Goal: Task Accomplishment & Management: Manage account settings

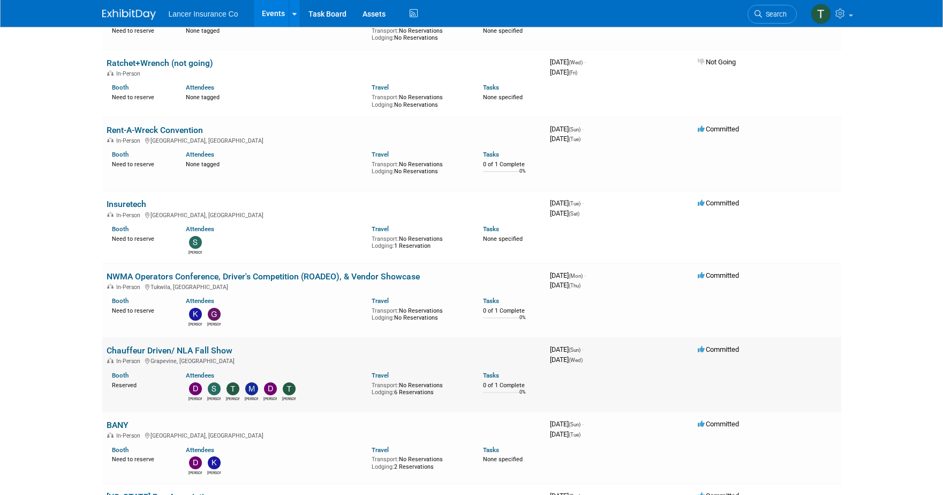
scroll to position [4745, 0]
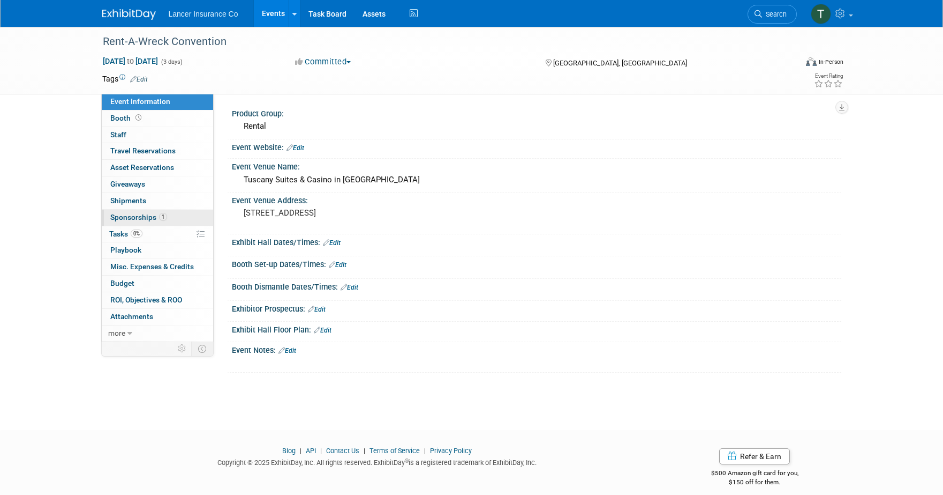
click at [144, 213] on span "Sponsorships 1" at bounding box center [138, 217] width 57 height 9
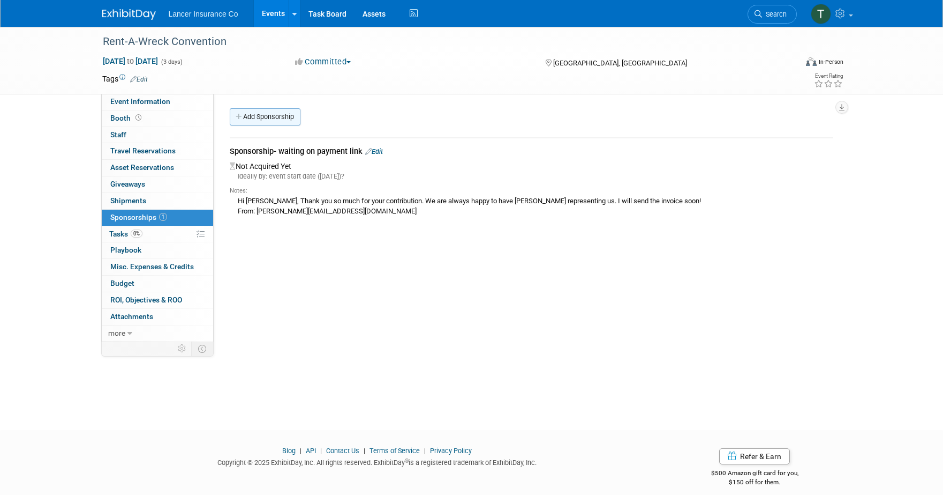
click at [257, 117] on link "Add Sponsorship" at bounding box center [265, 116] width 71 height 17
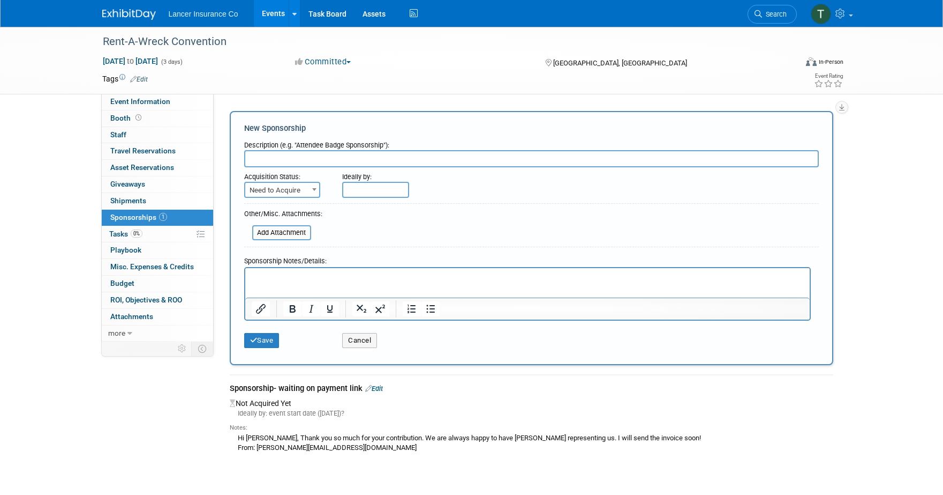
paste input "Sponsorship of 2025 Convention – Tier 1 NP Auto Group Annual Convention"
type input "Sponsorship of 2025 Convention – Tier 1 NP Auto Group Annual Convention"
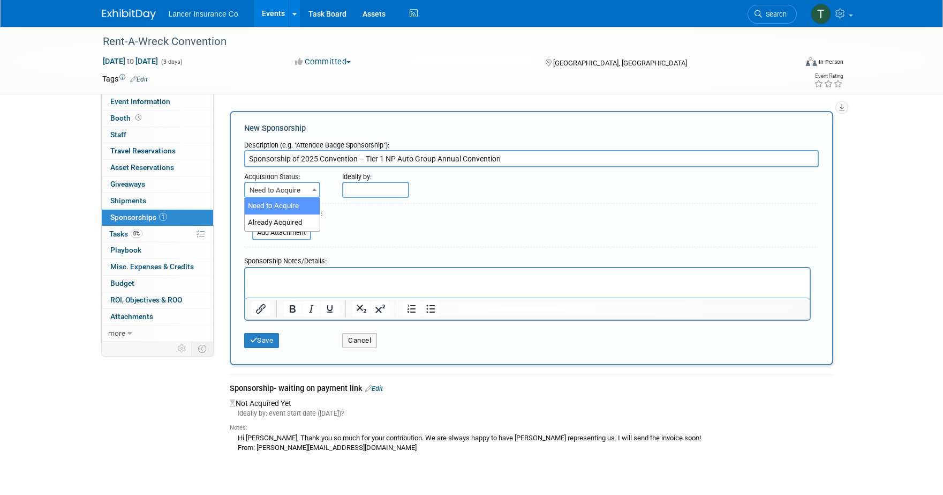
click at [276, 191] on span "Need to Acquire" at bounding box center [282, 190] width 74 height 15
select select "2"
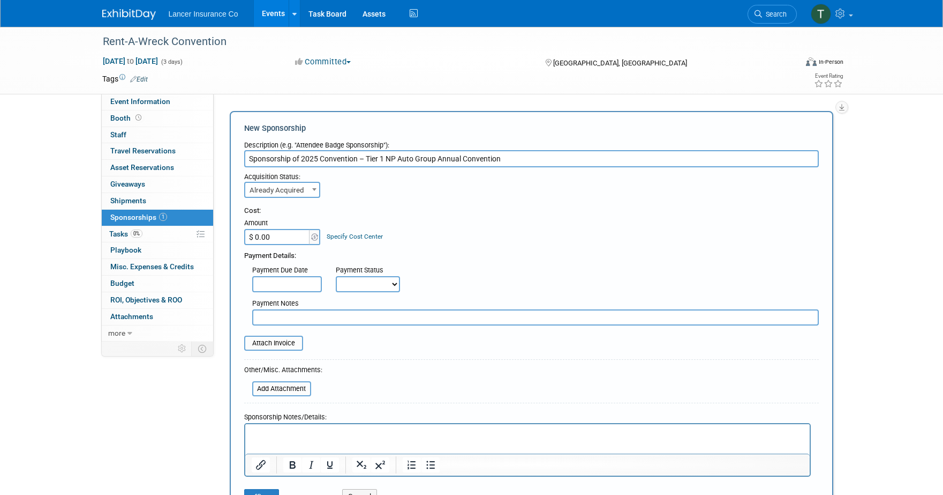
click at [272, 237] on input "$ 0.00" at bounding box center [277, 237] width 67 height 16
type input "$ 2,000.00"
click at [281, 344] on input "file" at bounding box center [239, 342] width 128 height 13
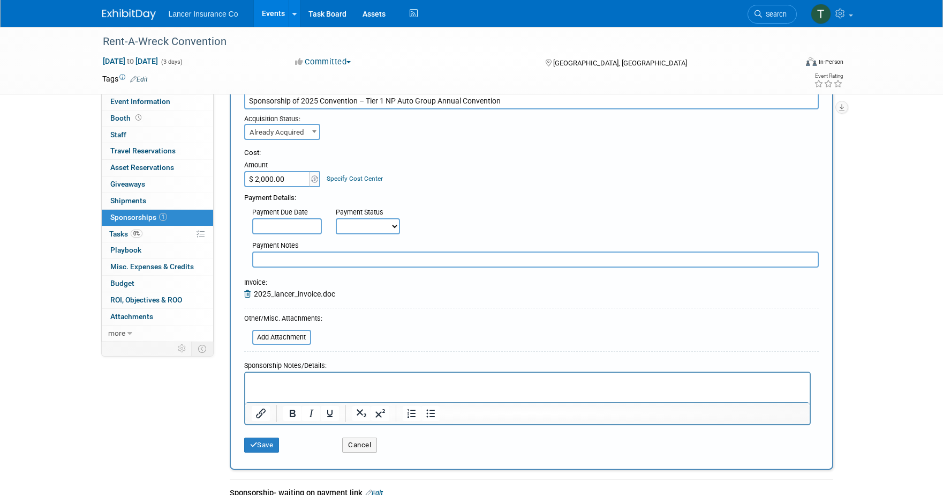
scroll to position [134, 0]
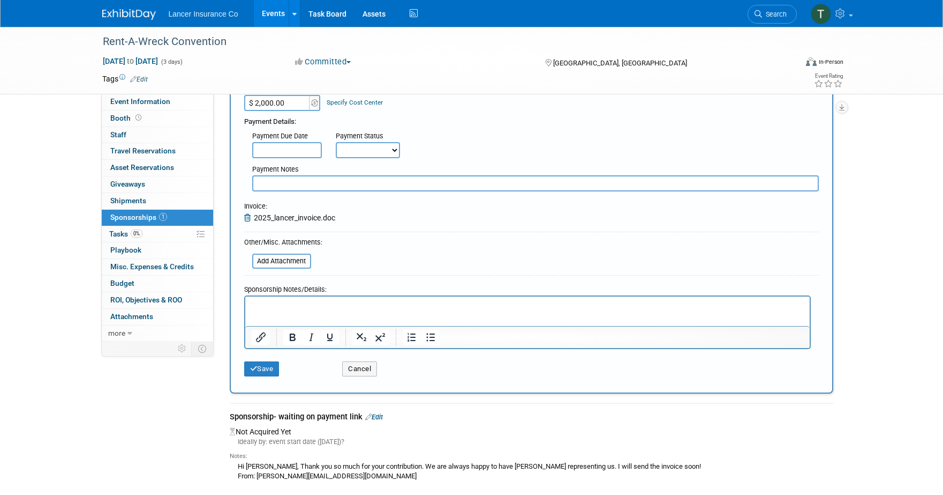
click at [264, 305] on p "Rich Text Area. Press ALT-0 for help." at bounding box center [527, 305] width 552 height 11
click at [268, 367] on button "Save" at bounding box center [261, 368] width 35 height 15
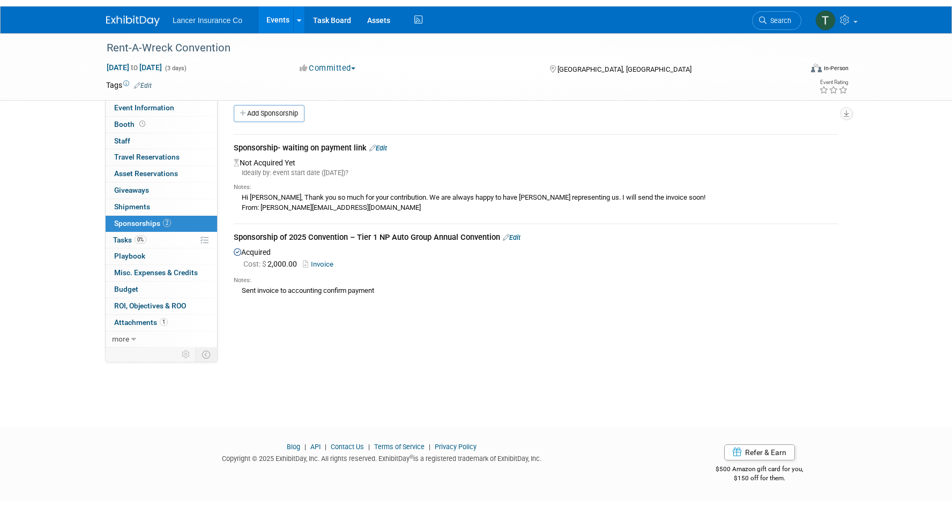
scroll to position [9, 0]
